Goal: Task Accomplishment & Management: Use online tool/utility

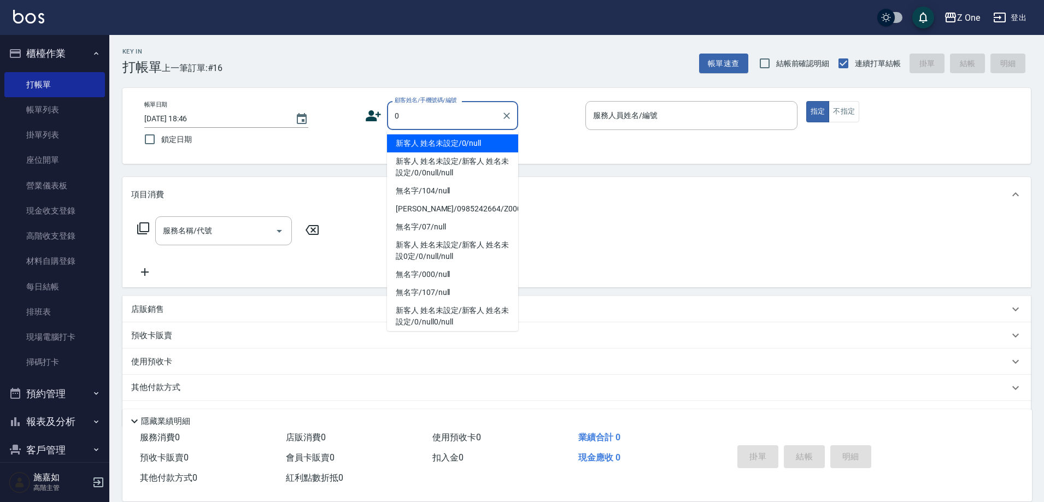
type input "新客人 姓名未設定/0/null"
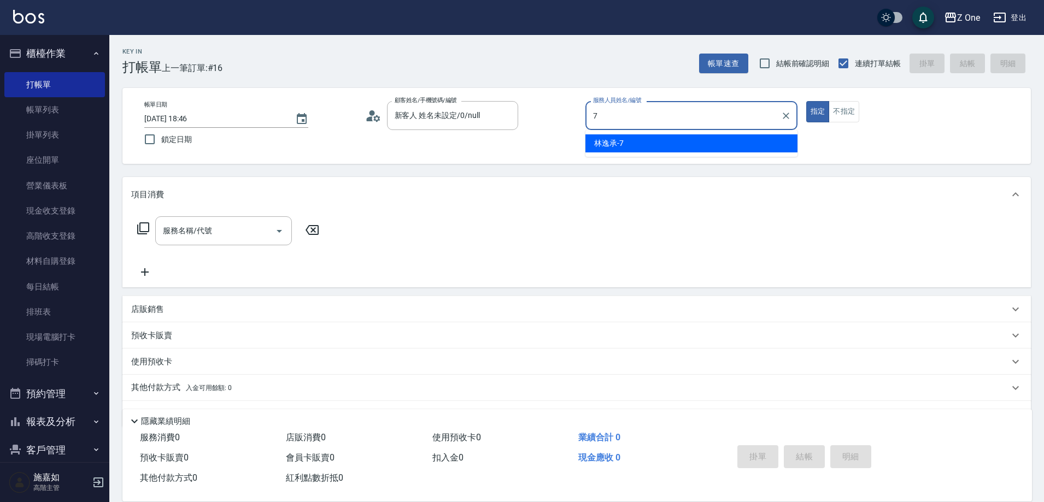
type input "[PERSON_NAME]-7"
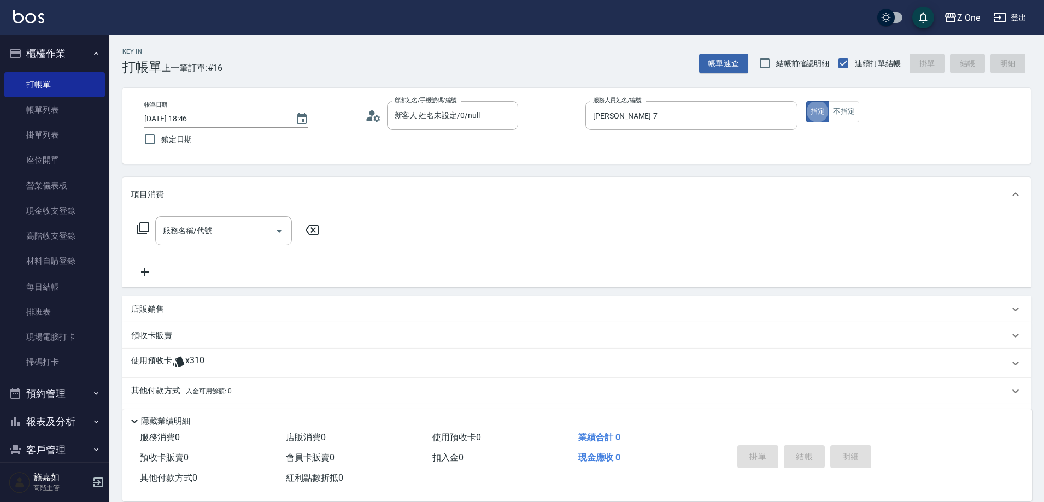
type button "true"
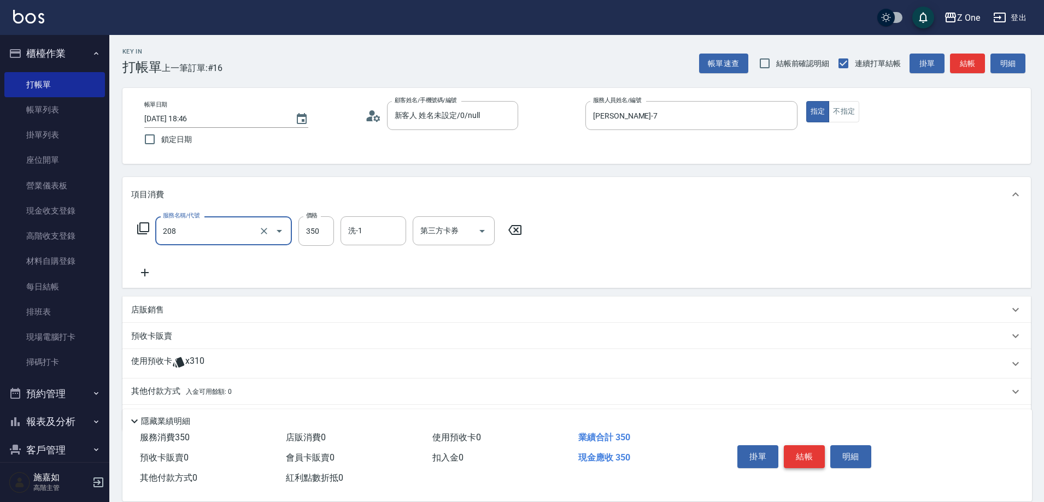
type input "剪髮$350(208)"
click at [805, 452] on button "結帳" at bounding box center [804, 456] width 41 height 23
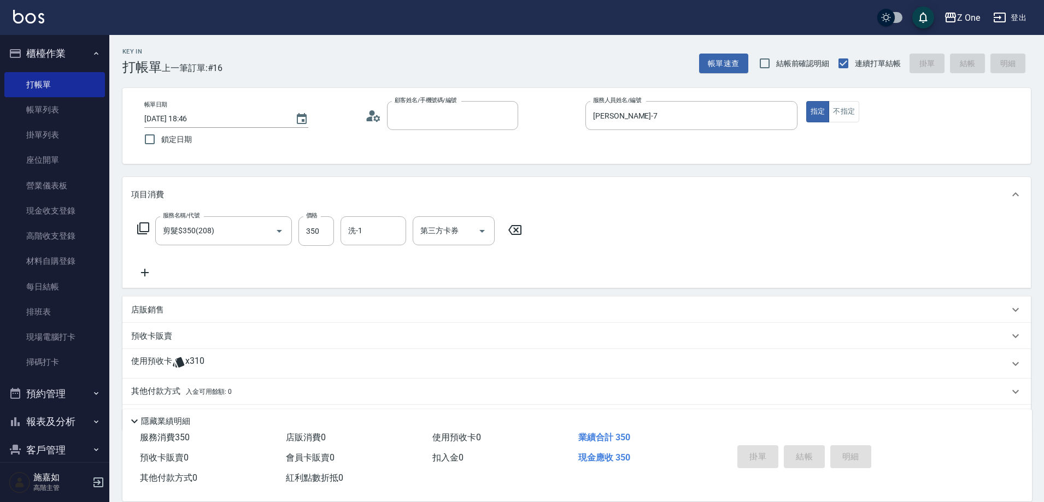
type input "[DATE] 20:51"
type input "0"
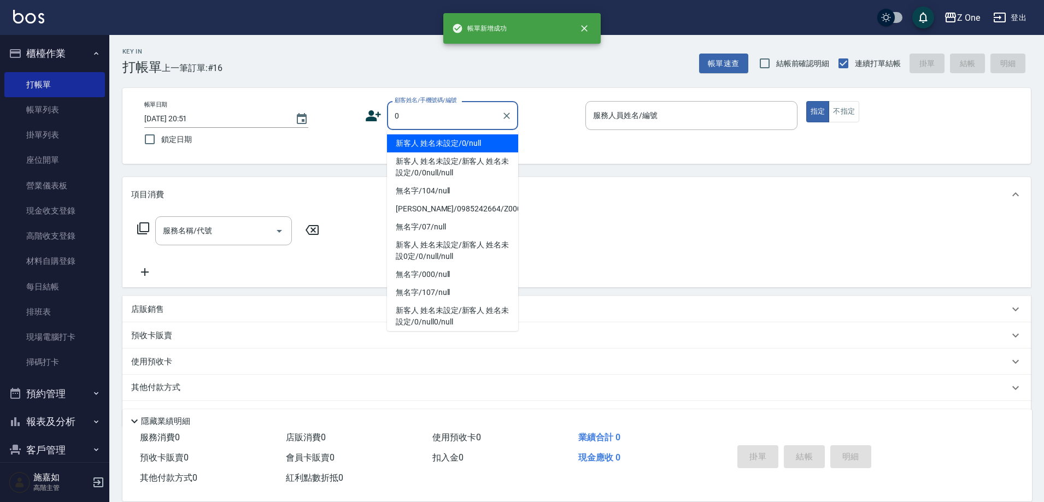
type input "新客人 姓名未設定/0/null"
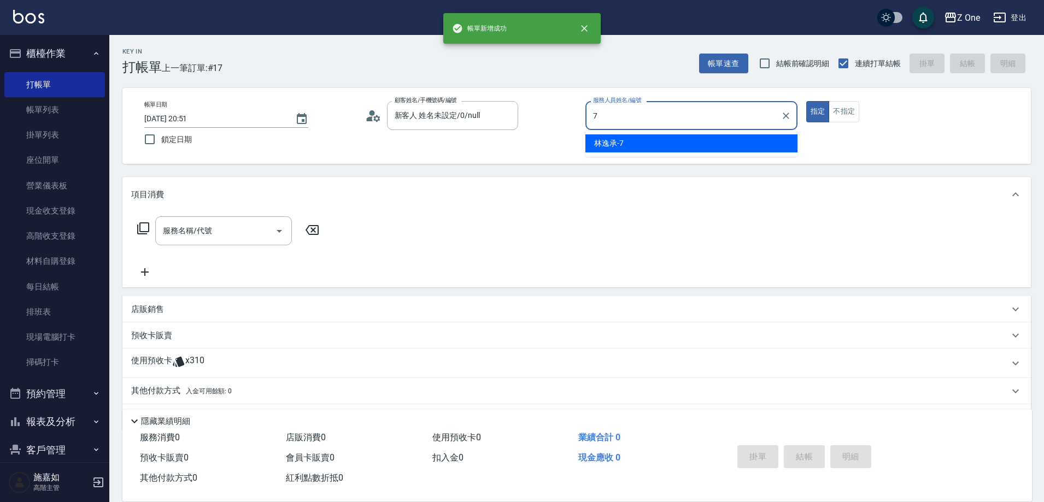
type input "[PERSON_NAME]-7"
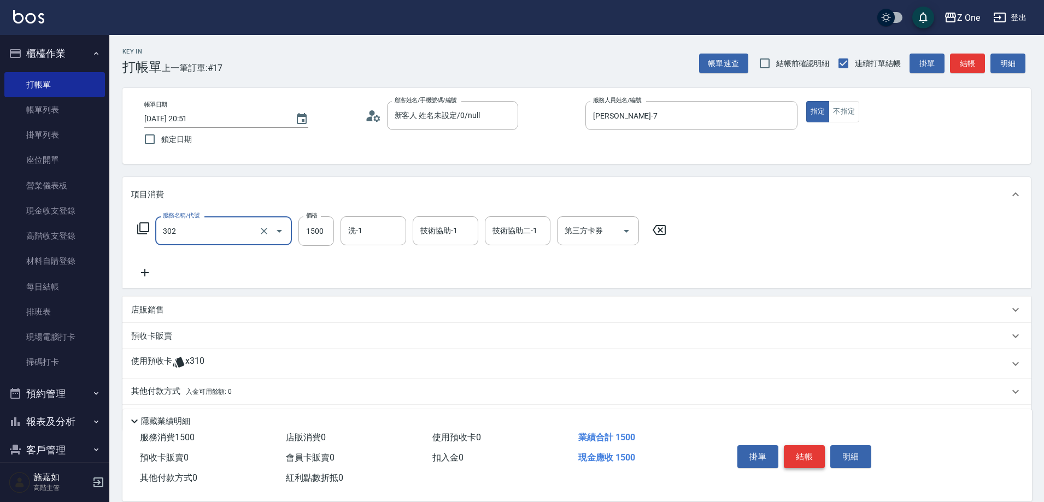
type input "燙髮$1500(302)"
type input "3200"
click at [805, 452] on button "結帳" at bounding box center [804, 456] width 41 height 23
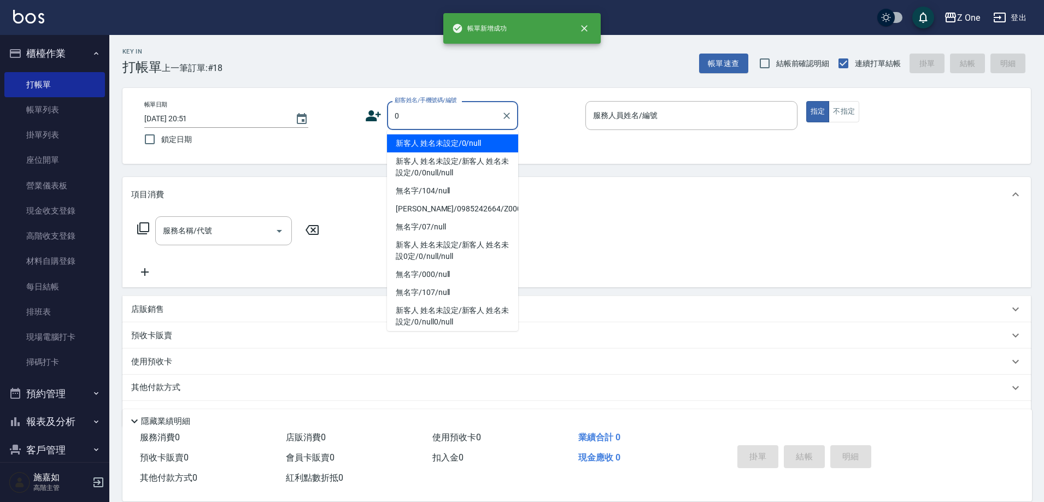
type input "新客人 姓名未設定/0/null"
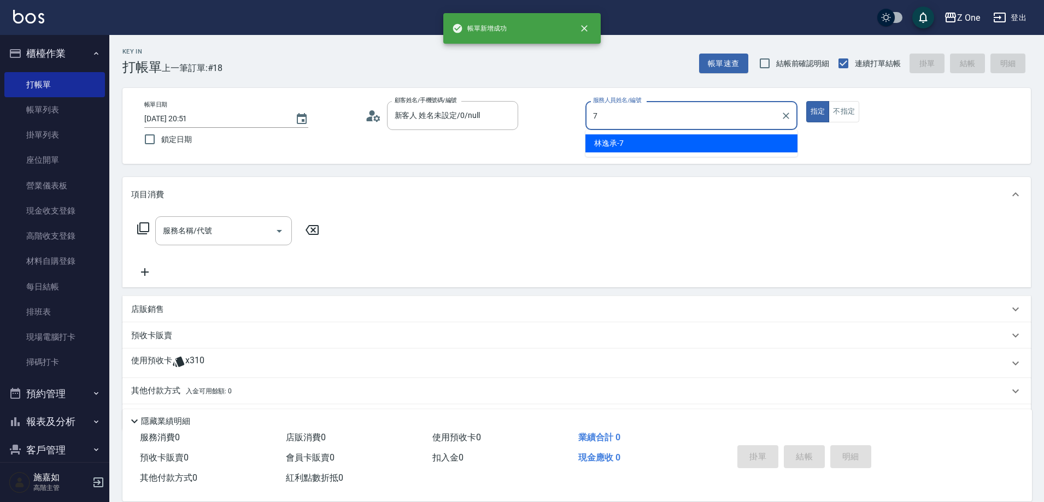
type input "[PERSON_NAME]-7"
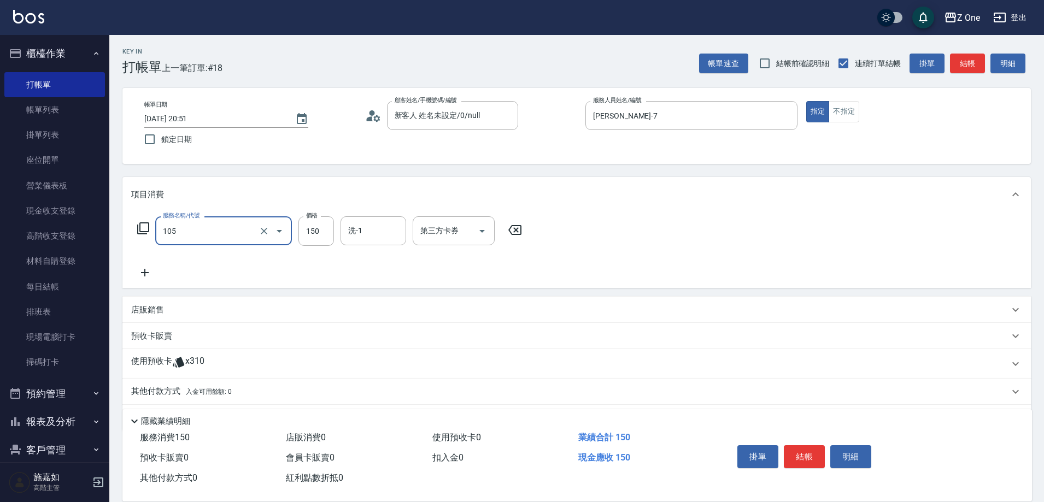
type input "洗髮$150(105)"
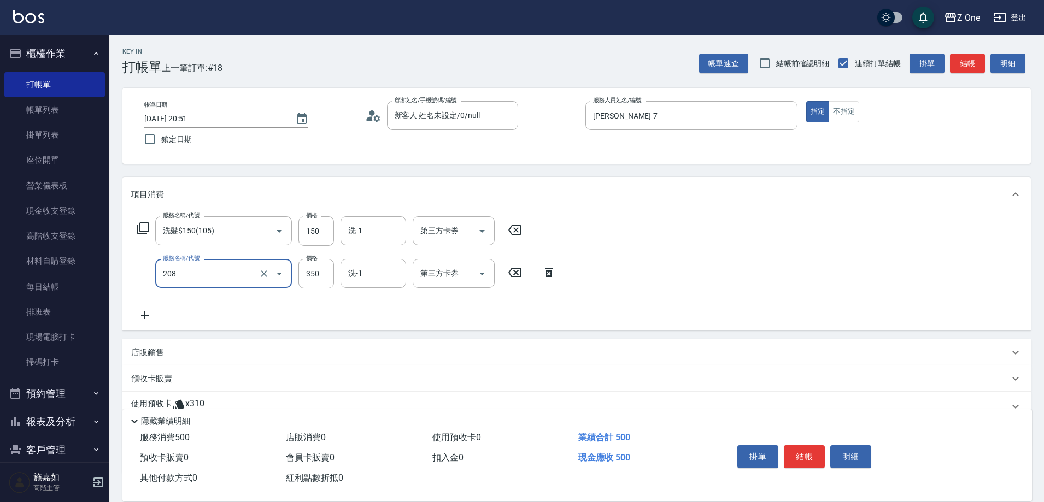
type input "剪髮$350(208)"
click at [804, 452] on button "結帳" at bounding box center [804, 456] width 41 height 23
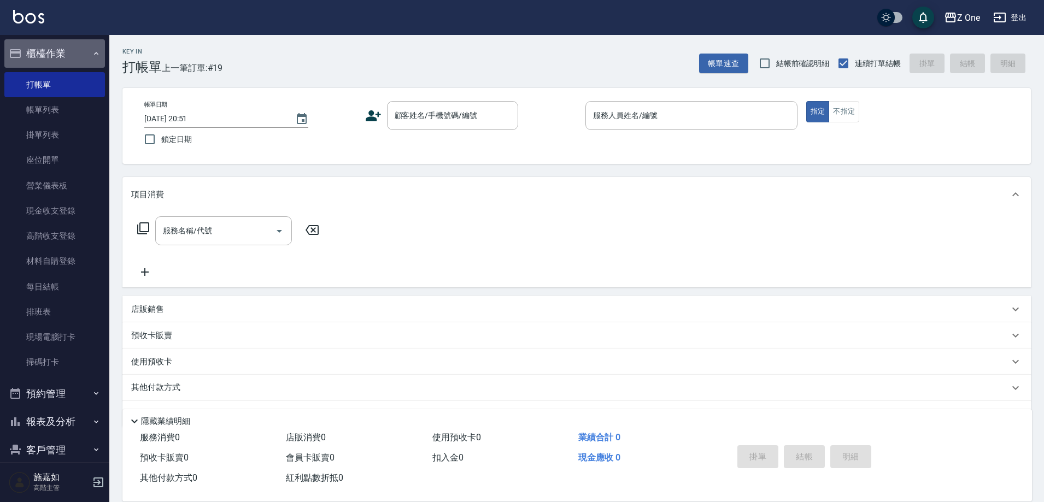
click at [93, 52] on icon "button" at bounding box center [96, 53] width 9 height 9
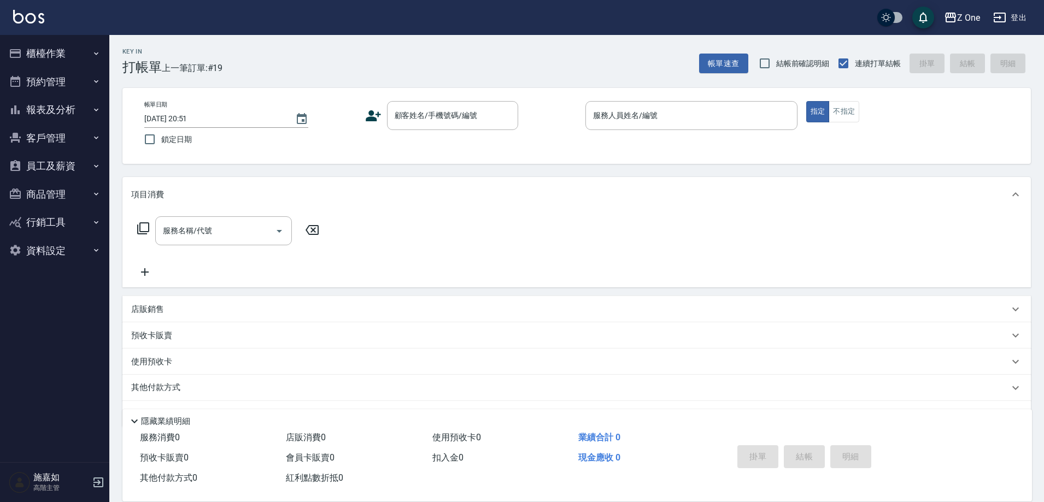
click at [76, 113] on button "報表及分析" at bounding box center [54, 110] width 101 height 28
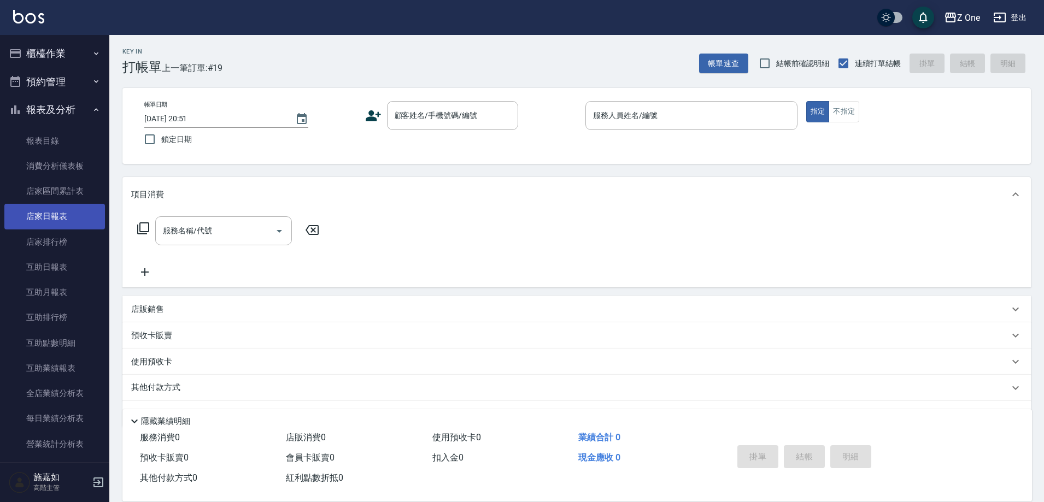
click at [73, 219] on link "店家日報表" at bounding box center [54, 216] width 101 height 25
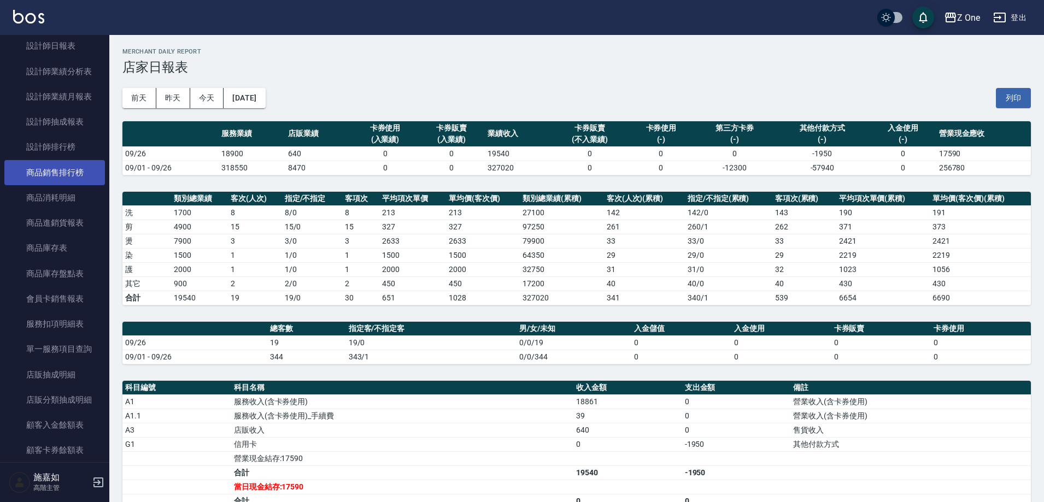
scroll to position [419, 0]
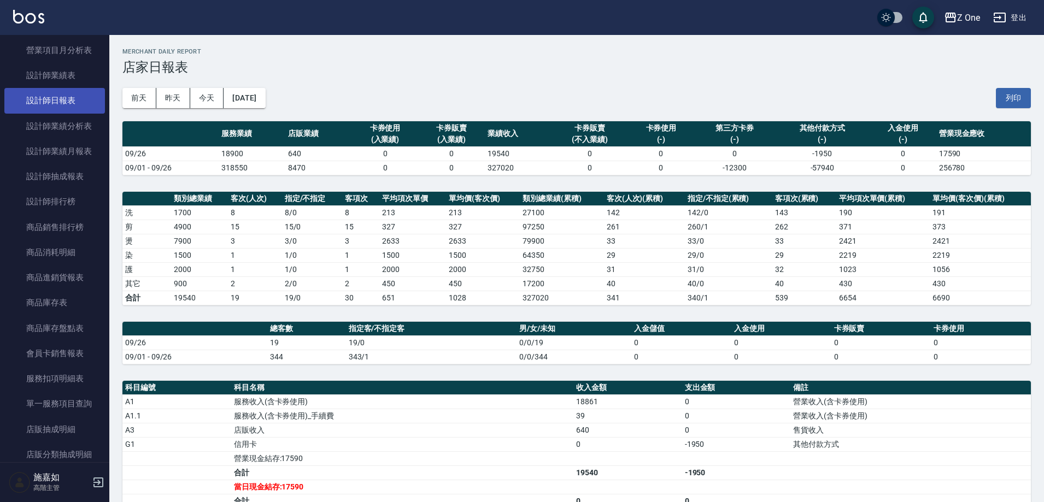
click at [69, 108] on link "設計師日報表" at bounding box center [54, 100] width 101 height 25
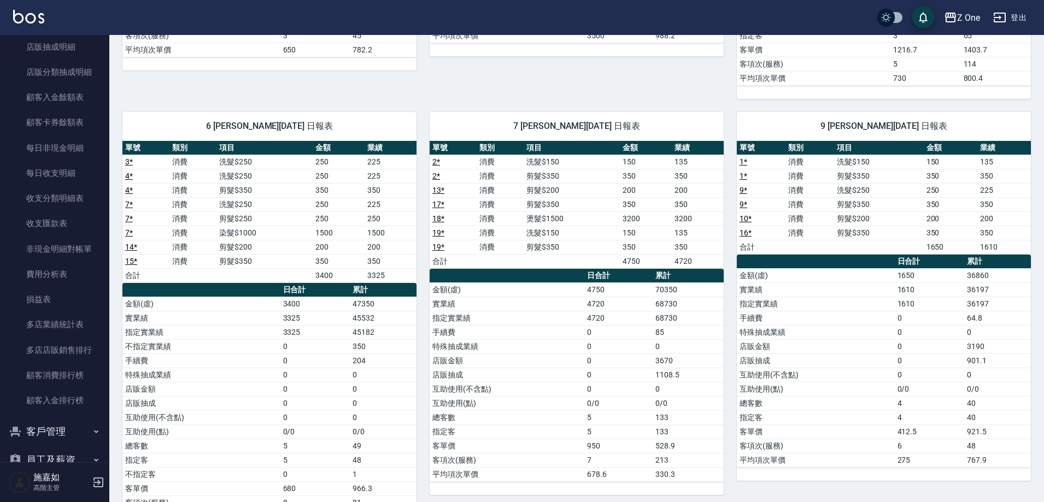
scroll to position [382, 0]
